Goal: Task Accomplishment & Management: Manage account settings

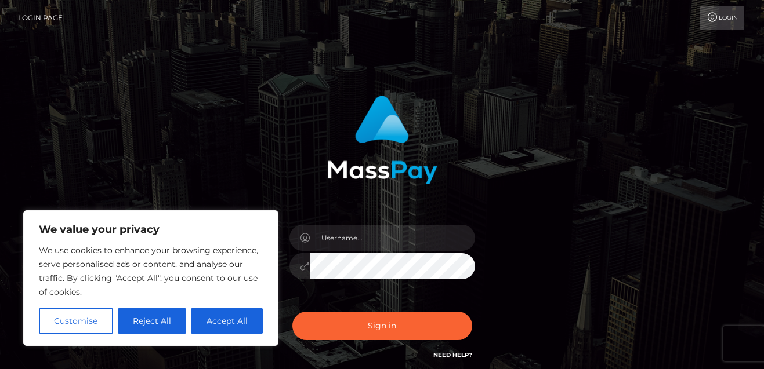
click at [224, 323] on button "Accept All" at bounding box center [227, 321] width 72 height 26
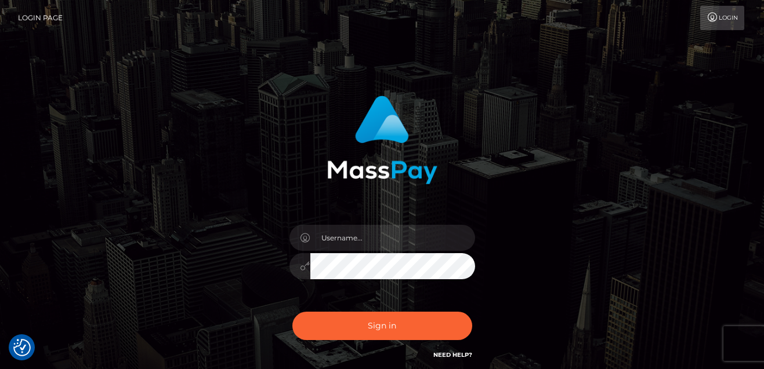
checkbox input "true"
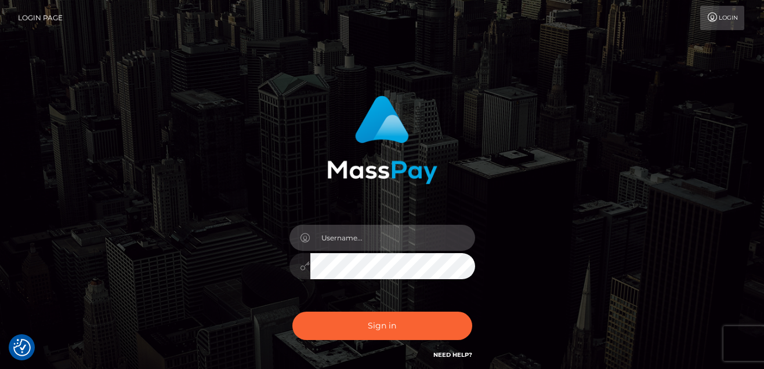
click at [344, 237] on input "text" at bounding box center [392, 238] width 165 height 26
type input "[EMAIL_ADDRESS][DOMAIN_NAME]"
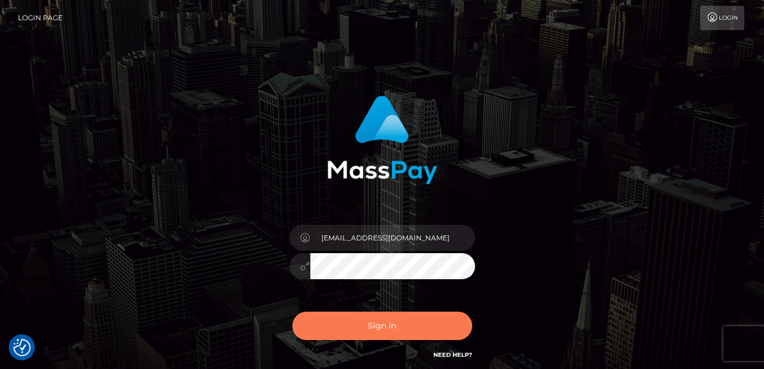
click at [390, 323] on button "Sign in" at bounding box center [382, 326] width 180 height 28
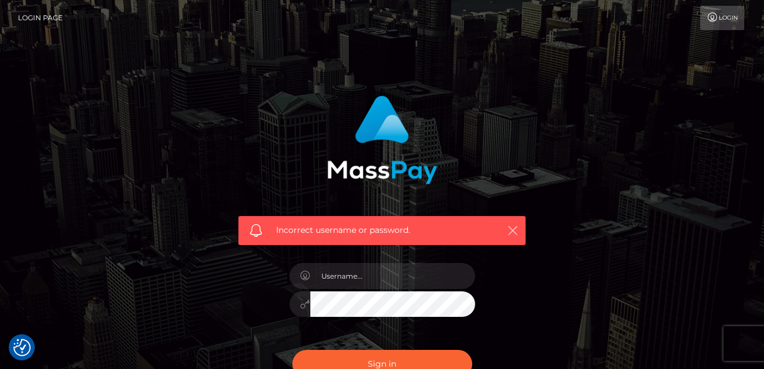
click at [513, 226] on icon "button" at bounding box center [513, 231] width 12 height 12
click at [510, 235] on icon "button" at bounding box center [513, 231] width 12 height 12
click at [511, 230] on icon "button" at bounding box center [513, 231] width 12 height 12
click at [349, 275] on input "text" at bounding box center [392, 276] width 165 height 26
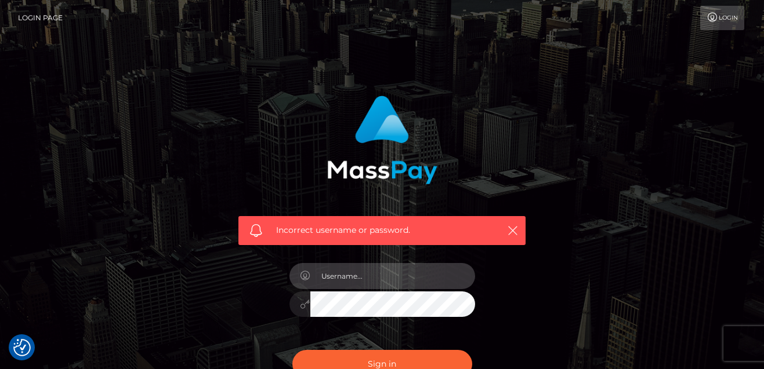
type input "[EMAIL_ADDRESS][DOMAIN_NAME]"
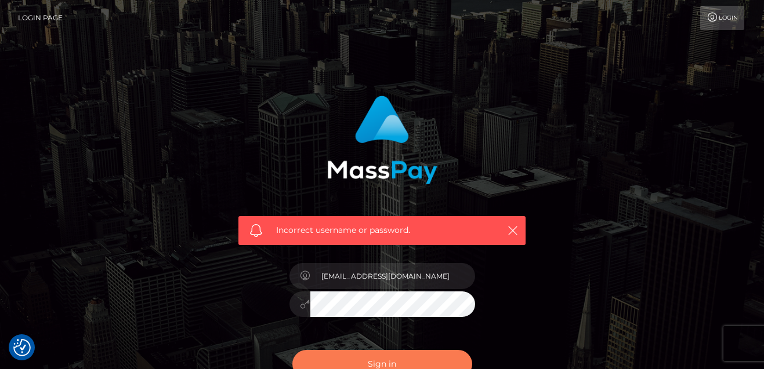
click at [371, 358] on button "Sign in" at bounding box center [382, 364] width 180 height 28
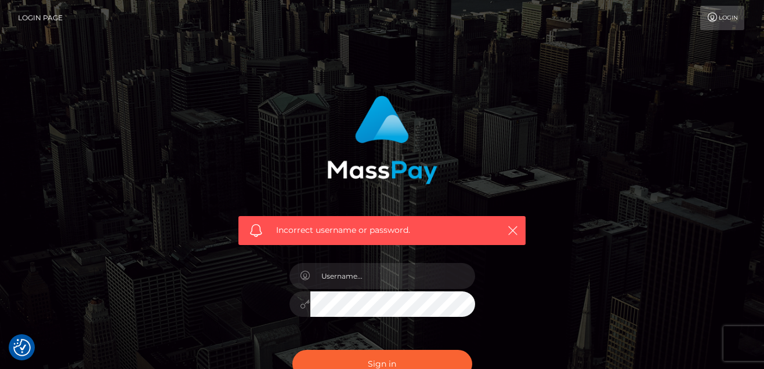
click at [729, 17] on link "Login" at bounding box center [722, 18] width 44 height 24
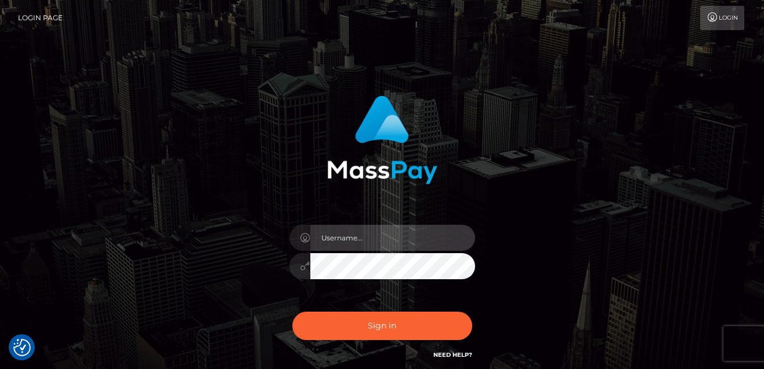
click at [362, 236] on input "text" at bounding box center [392, 238] width 165 height 26
